Goal: Task Accomplishment & Management: Manage account settings

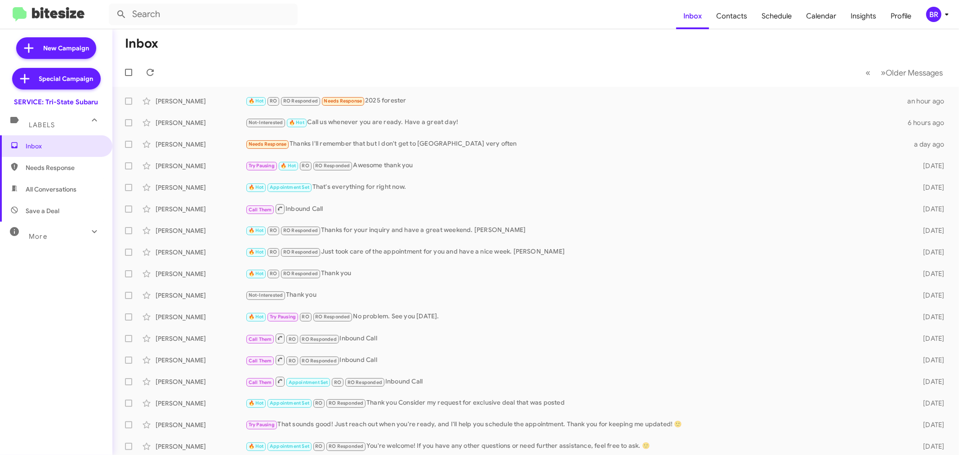
drag, startPoint x: 928, startPoint y: 14, endPoint x: 923, endPoint y: 18, distance: 6.1
click at [928, 14] on div "BR" at bounding box center [934, 14] width 15 height 15
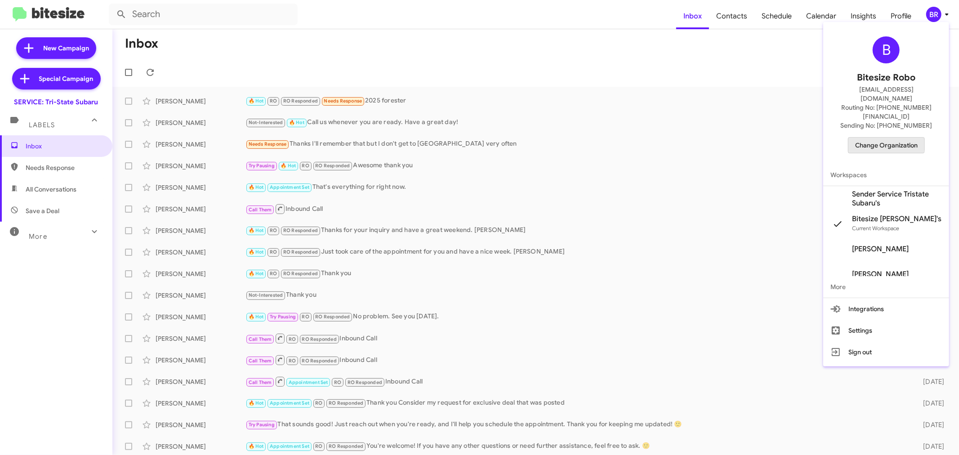
click at [874, 138] on span "Change Organization" at bounding box center [886, 145] width 63 height 15
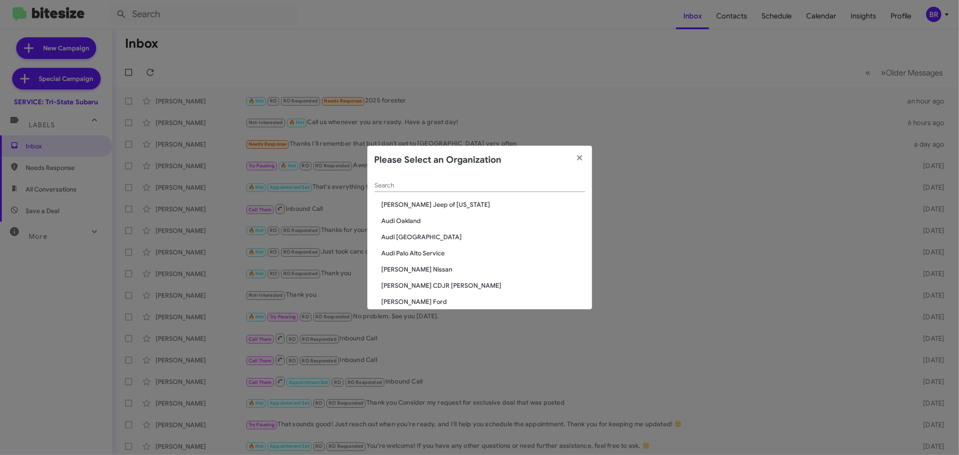
drag, startPoint x: 452, startPoint y: 190, endPoint x: 447, endPoint y: 188, distance: 4.8
click at [450, 190] on div "Search" at bounding box center [480, 184] width 210 height 18
click at [446, 186] on input "Search" at bounding box center [480, 185] width 210 height 7
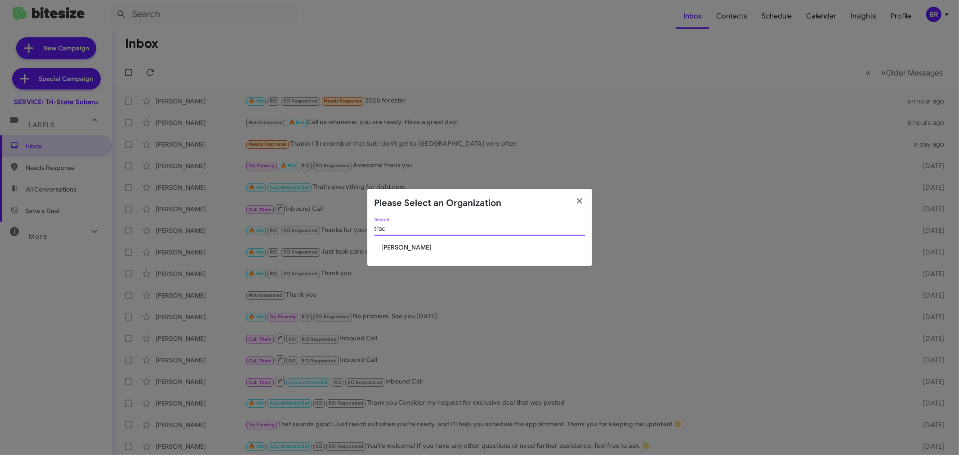
type input "trac"
click at [390, 250] on span "[PERSON_NAME]" at bounding box center [483, 247] width 203 height 9
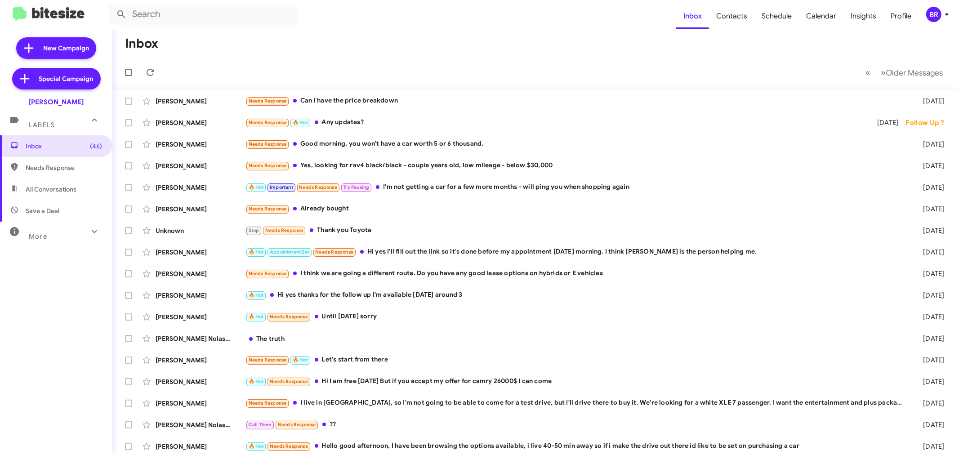
click at [936, 8] on div "BR" at bounding box center [934, 14] width 15 height 15
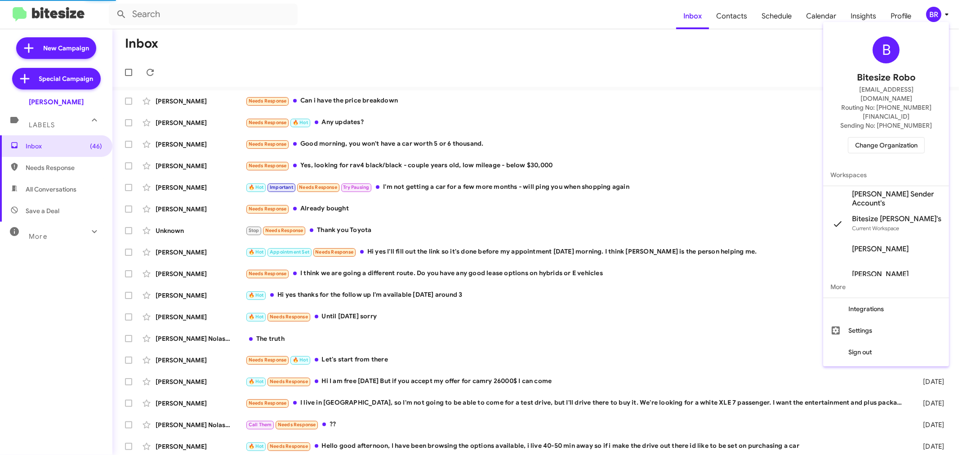
click at [885, 138] on span "Change Organization" at bounding box center [886, 145] width 63 height 15
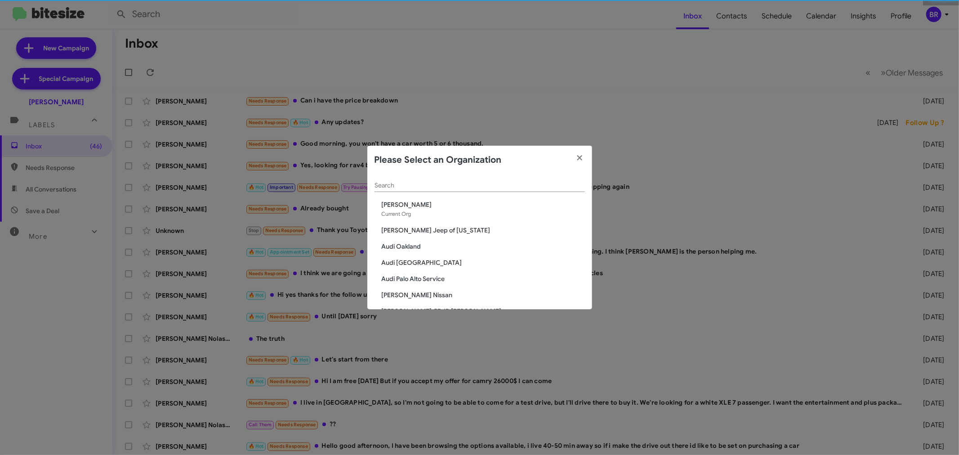
click at [527, 185] on input "Search" at bounding box center [480, 185] width 210 height 7
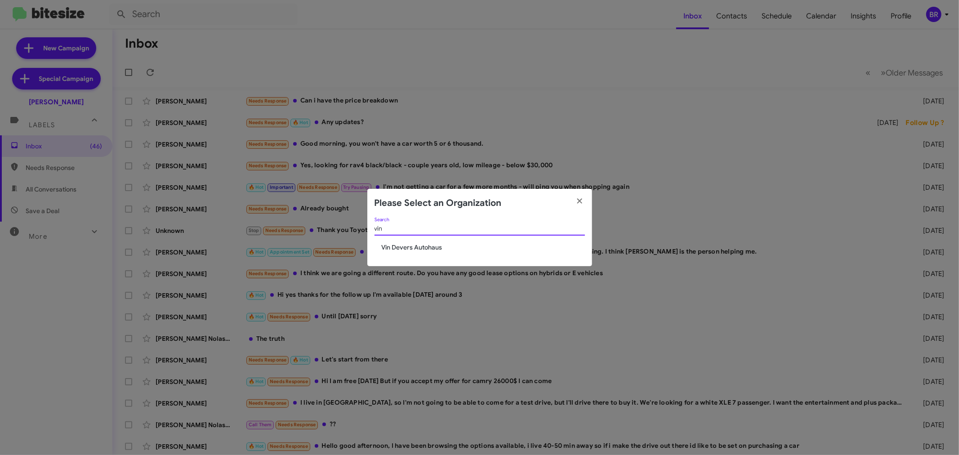
type input "vin"
click at [419, 250] on span "Vin Devers Autohaus" at bounding box center [483, 247] width 203 height 9
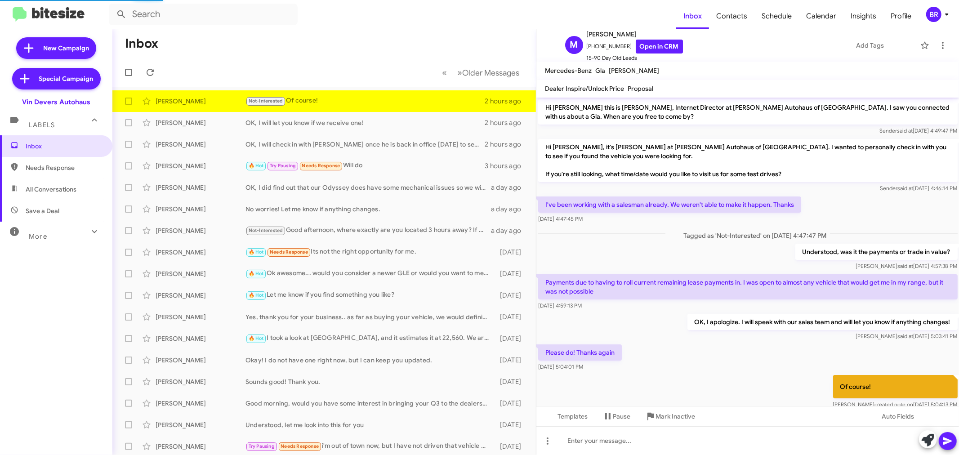
scroll to position [77, 0]
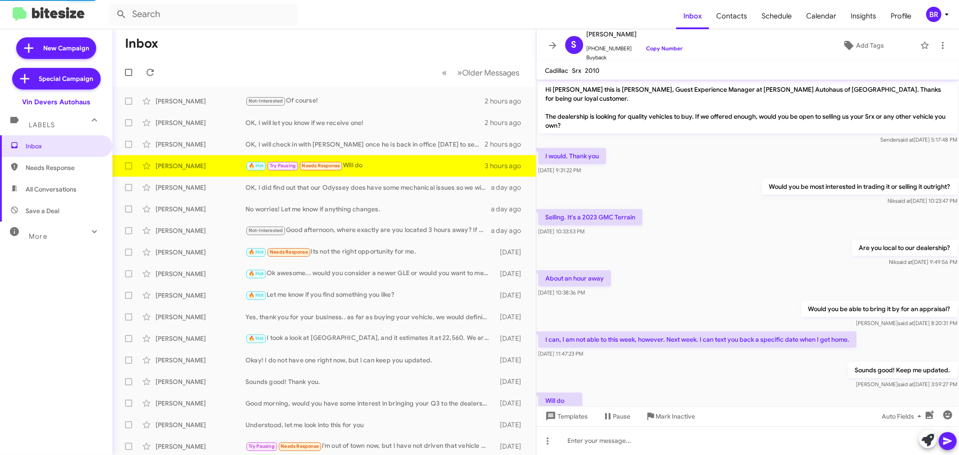
scroll to position [28, 0]
